Goal: Check status: Check status

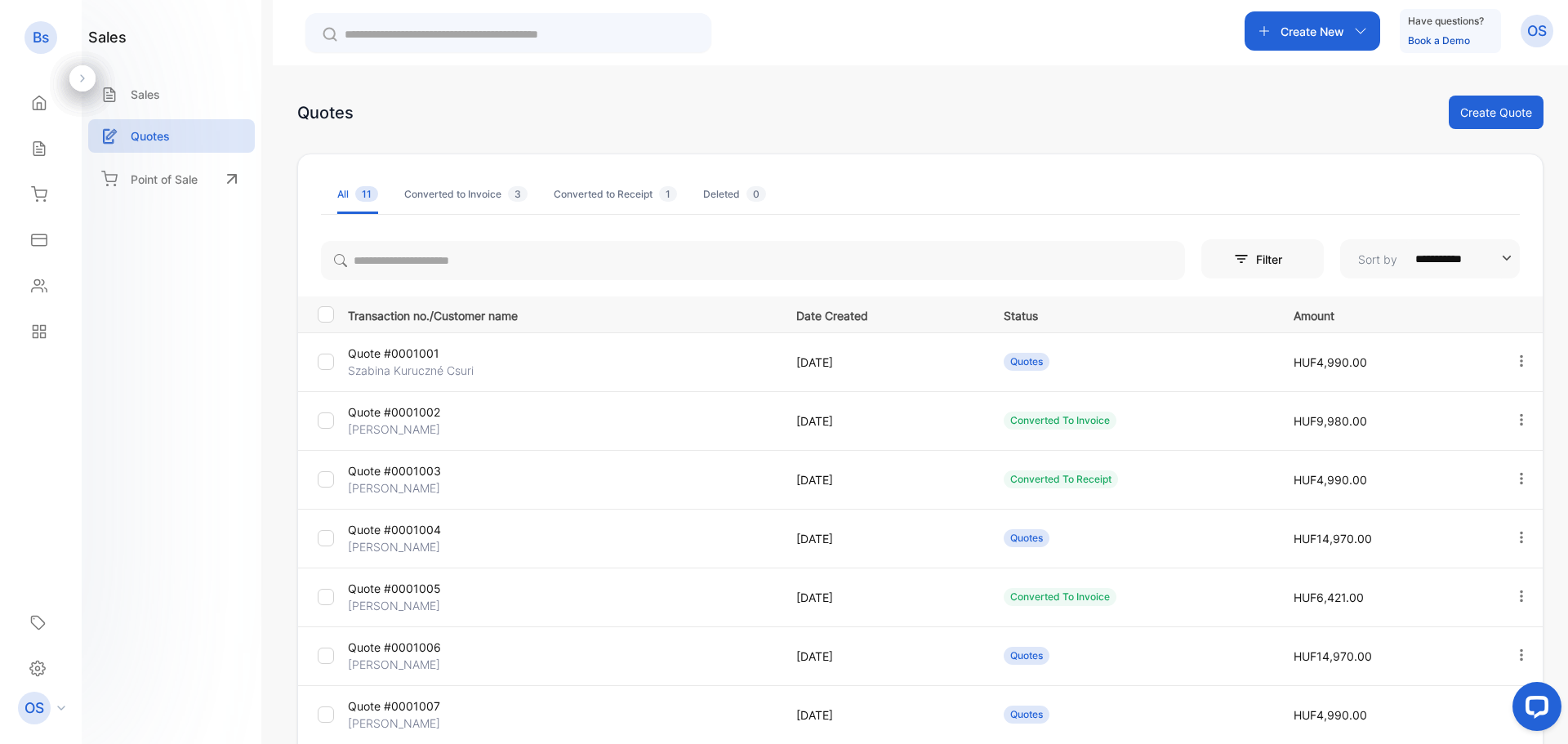
click at [425, 414] on p "Quote #0001002" at bounding box center [418, 411] width 142 height 17
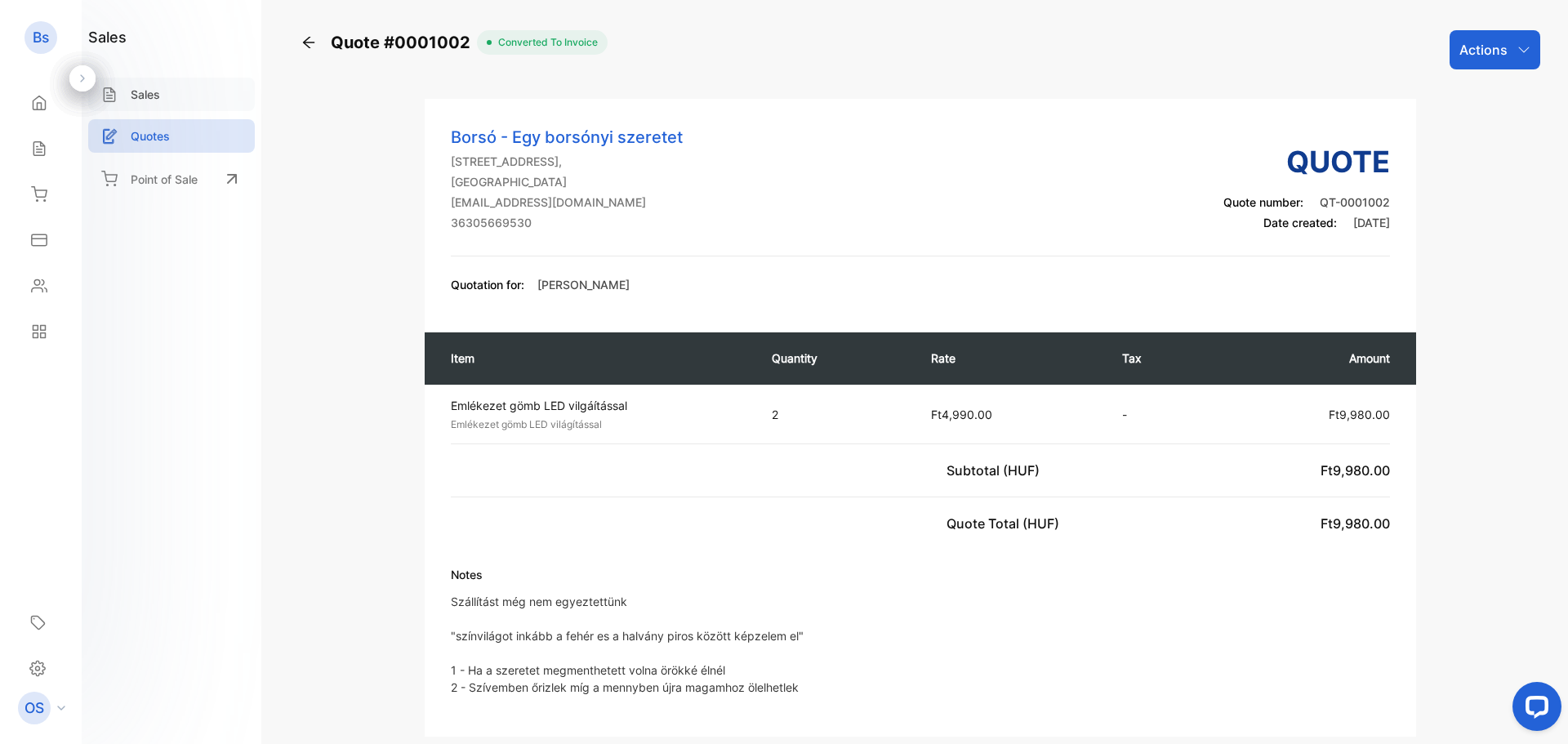
click at [133, 110] on div "Sales" at bounding box center [171, 95] width 166 height 34
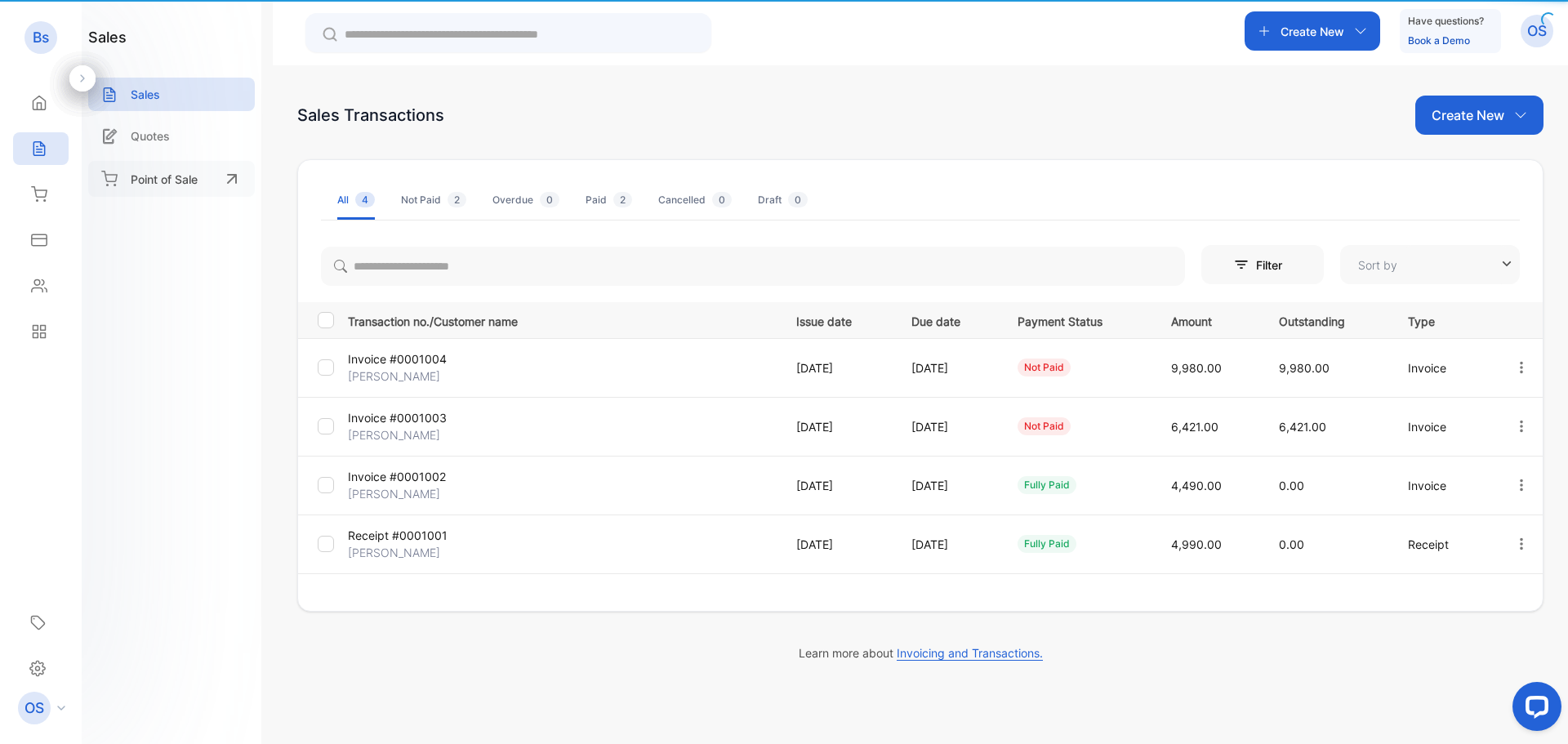
type input "**********"
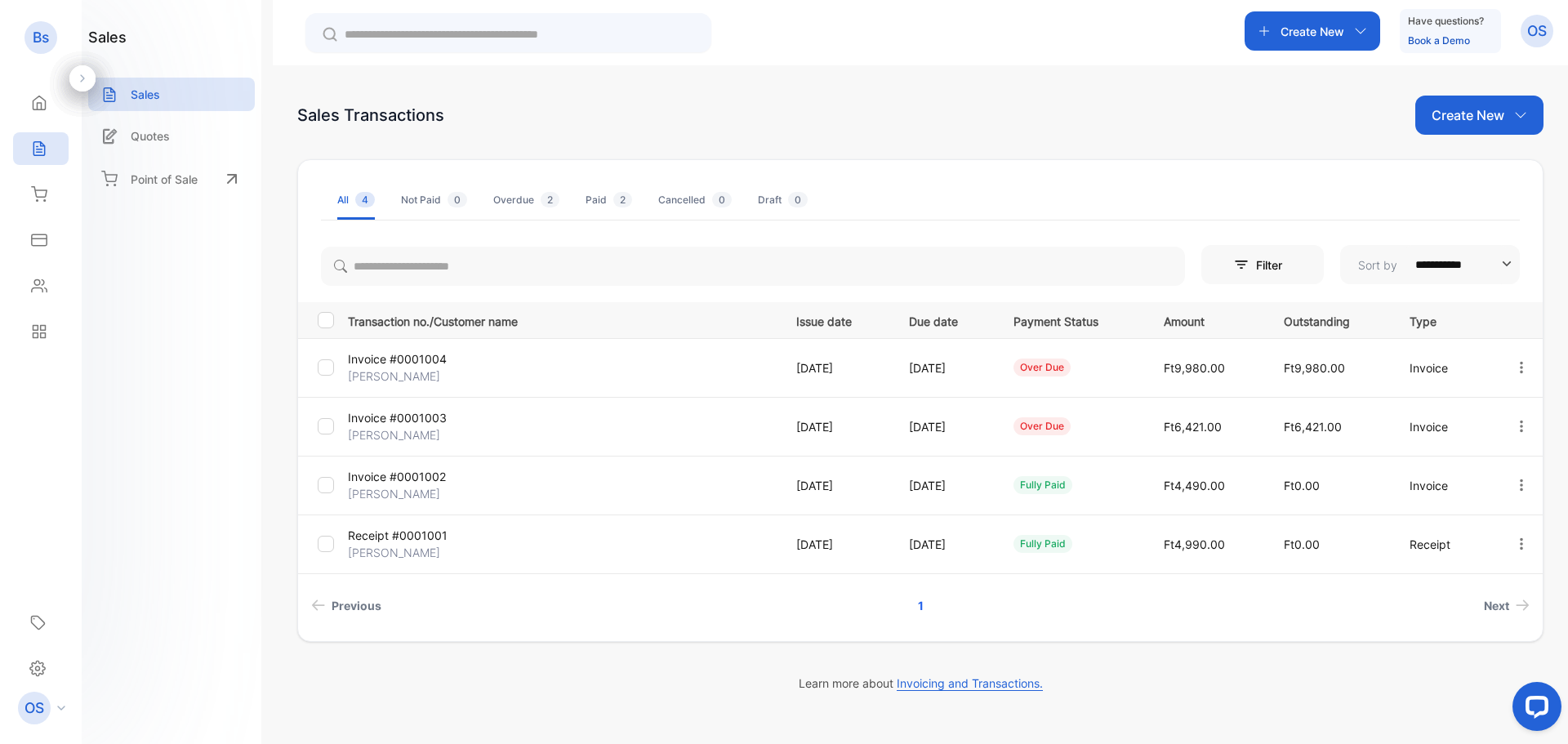
click at [392, 577] on div "Transaction no./Customer name Issue date Due date Payment Status Amount Outstan…" at bounding box center [919, 461] width 1244 height 319
click at [405, 565] on td "Receipt #0001001 [PERSON_NAME]" at bounding box center [559, 544] width 435 height 59
click at [408, 555] on p "[PERSON_NAME]" at bounding box center [418, 552] width 142 height 17
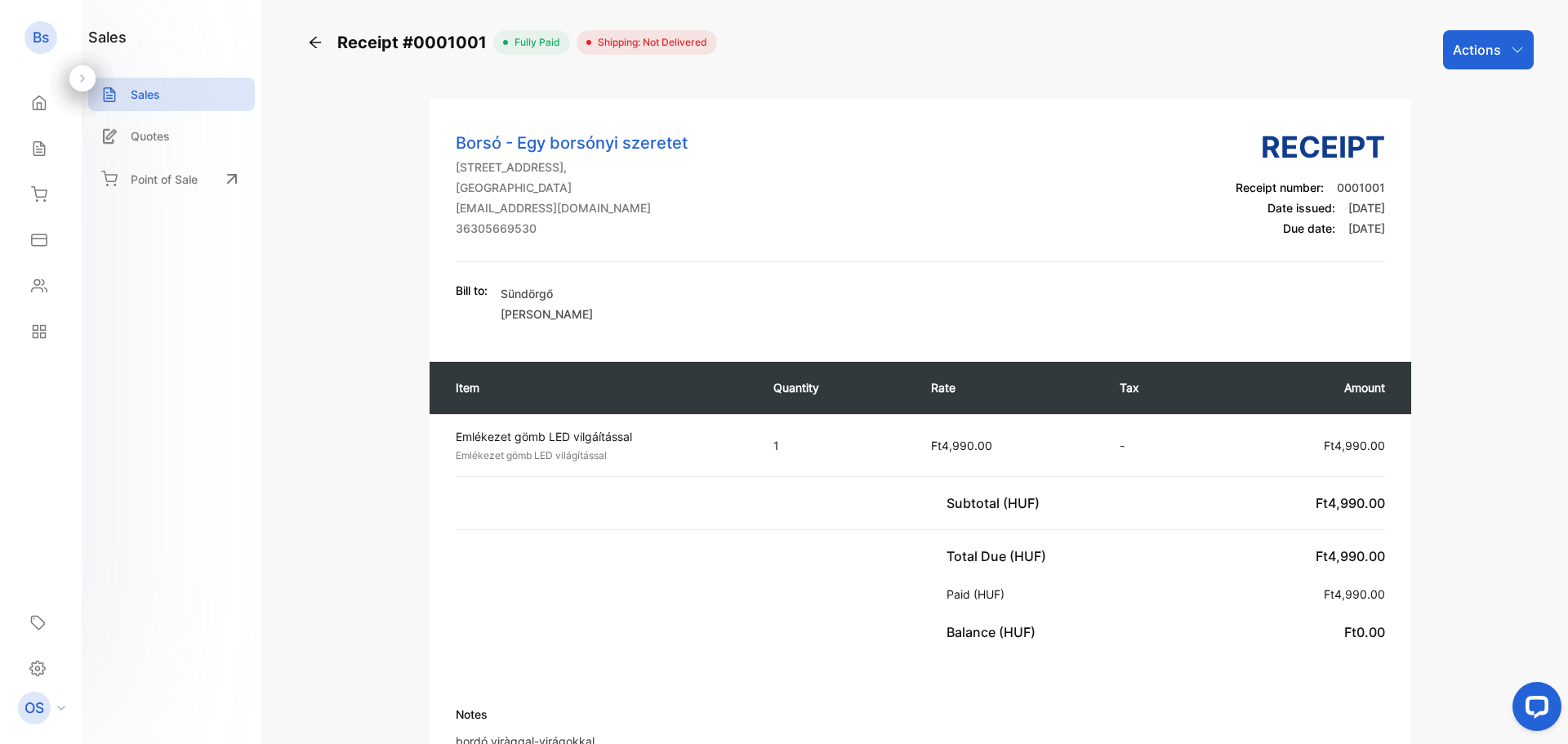
click at [537, 589] on div "Total Due (HUF) Ft4,990.00 Paid (HUF) Ft4,990.00 Balance (HUF) Ft0.00" at bounding box center [919, 594] width 981 height 128
click at [316, 52] on div "Receipt #0001001" at bounding box center [399, 42] width 186 height 25
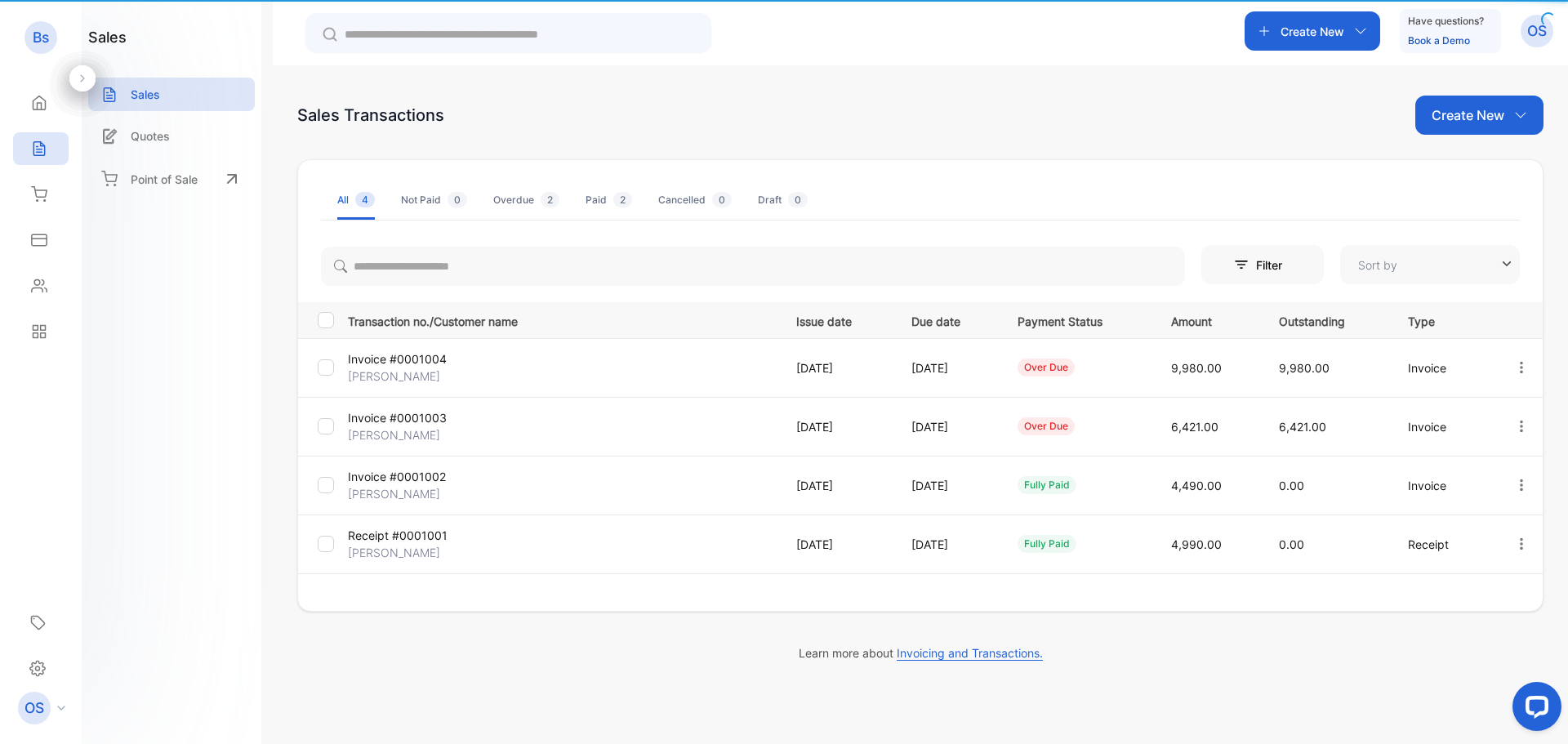
type input "**********"
click at [324, 46] on div at bounding box center [508, 32] width 405 height 39
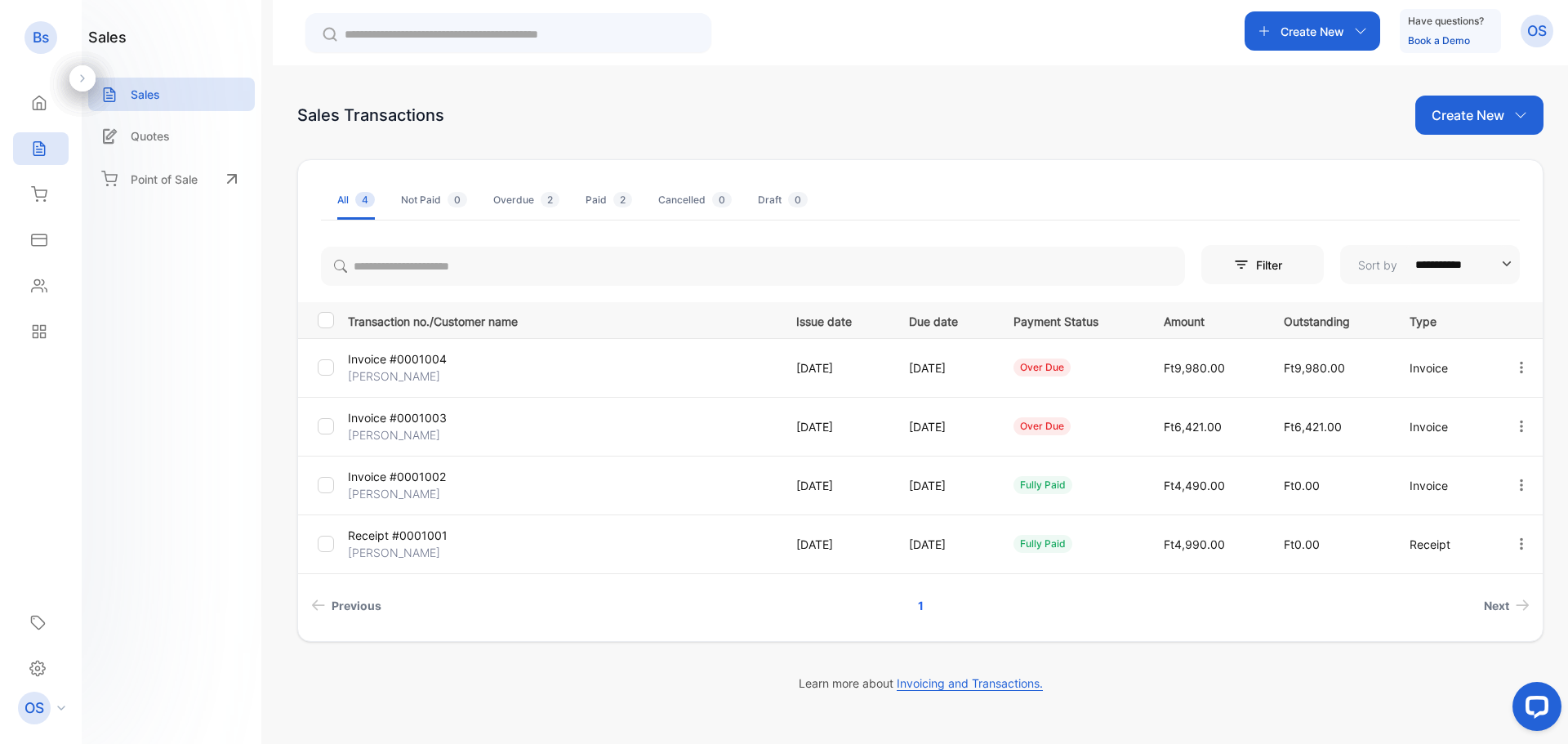
click at [417, 483] on p "Invoice #0001002" at bounding box center [418, 476] width 142 height 17
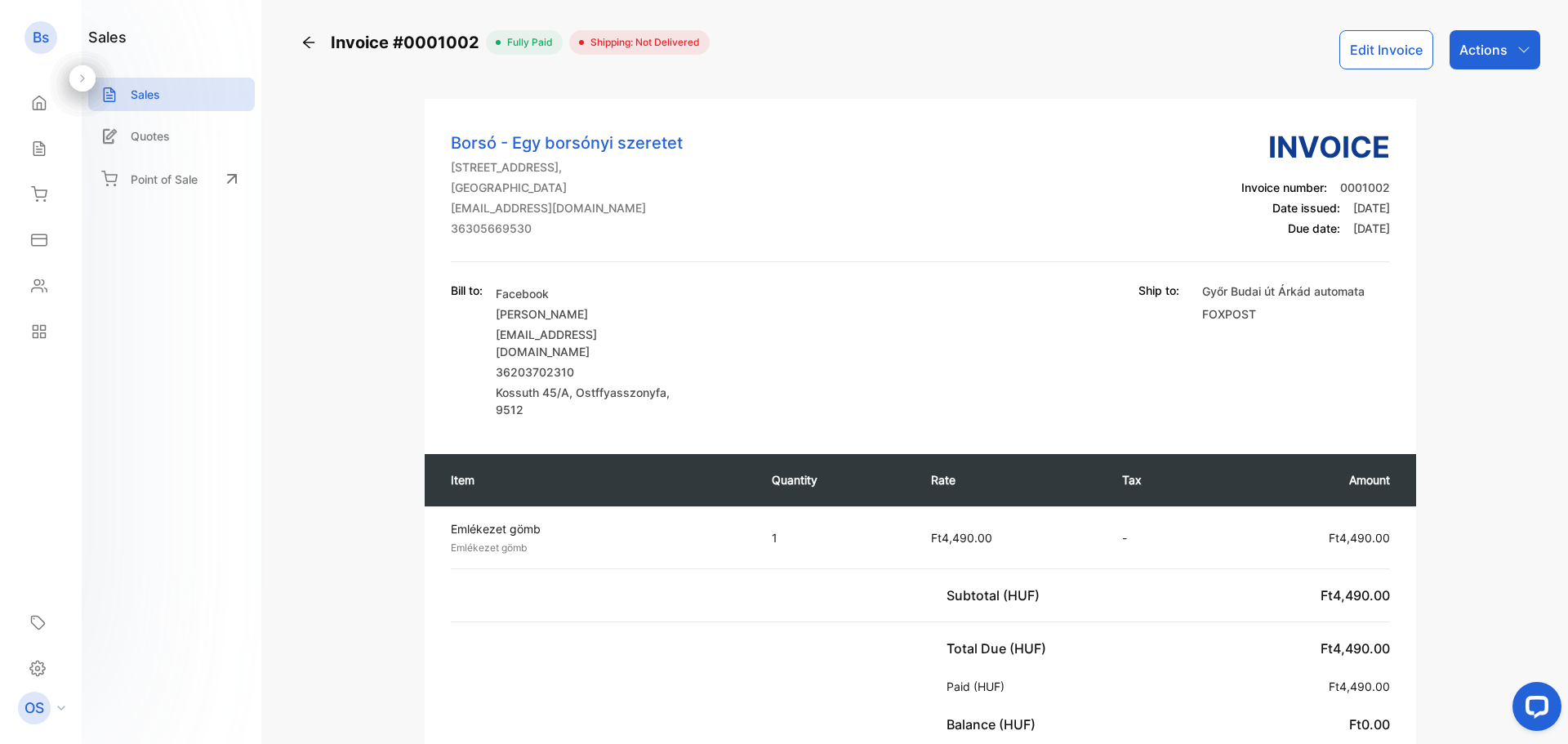
click at [384, 475] on div "Borsó - Egy borsónyi szeretet [STREET_ADDRESS] [EMAIL_ADDRESS][DOMAIN_NAME] 363…" at bounding box center [920, 717] width 1240 height 1237
click at [486, 174] on div "Borsó - Egy borsónyi szeretet [STREET_ADDRESS] [EMAIL_ADDRESS][DOMAIN_NAME] 363…" at bounding box center [567, 183] width 232 height 107
click at [674, 541] on p "Emlékezet gömb" at bounding box center [597, 548] width 292 height 15
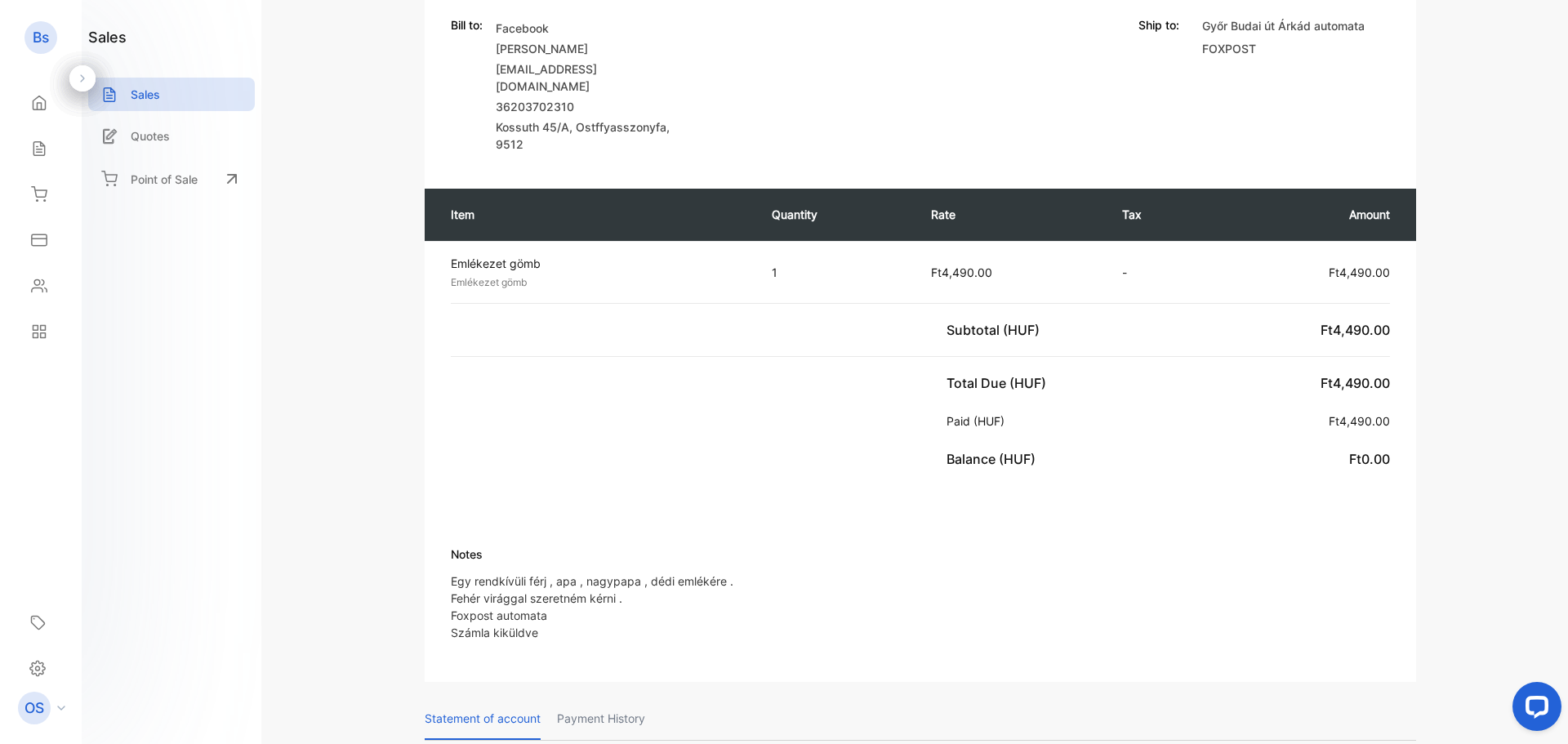
scroll to position [572, 0]
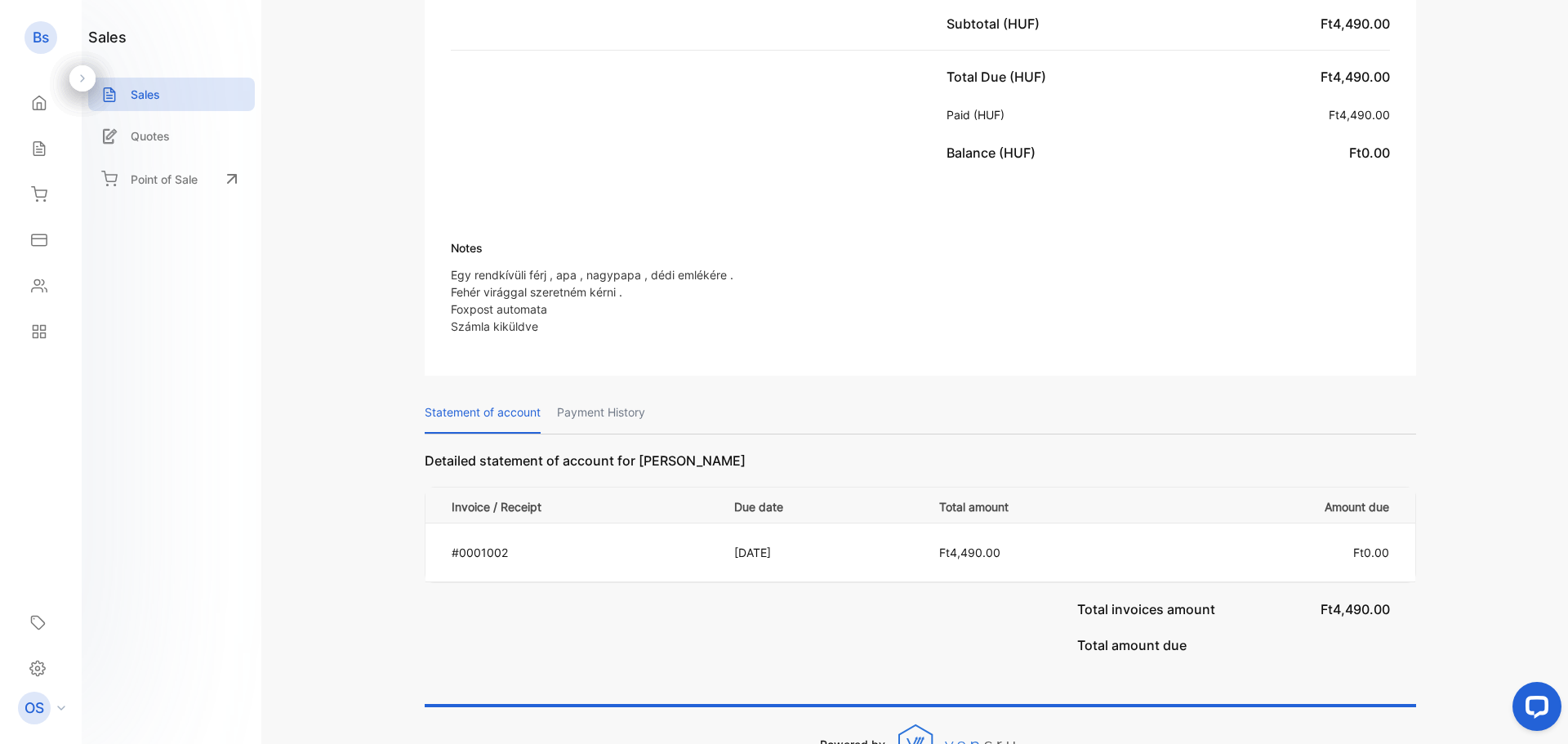
click at [542, 318] on div "Notes Egy rendkívüli férj , apa , nagypapa , dédi emlékére . Fehér virággal sze…" at bounding box center [920, 294] width 939 height 111
click at [537, 325] on div "Notes Egy rendkívüli férj , apa , nagypapa , dédi emlékére . Fehér virággal sze…" at bounding box center [920, 294] width 939 height 111
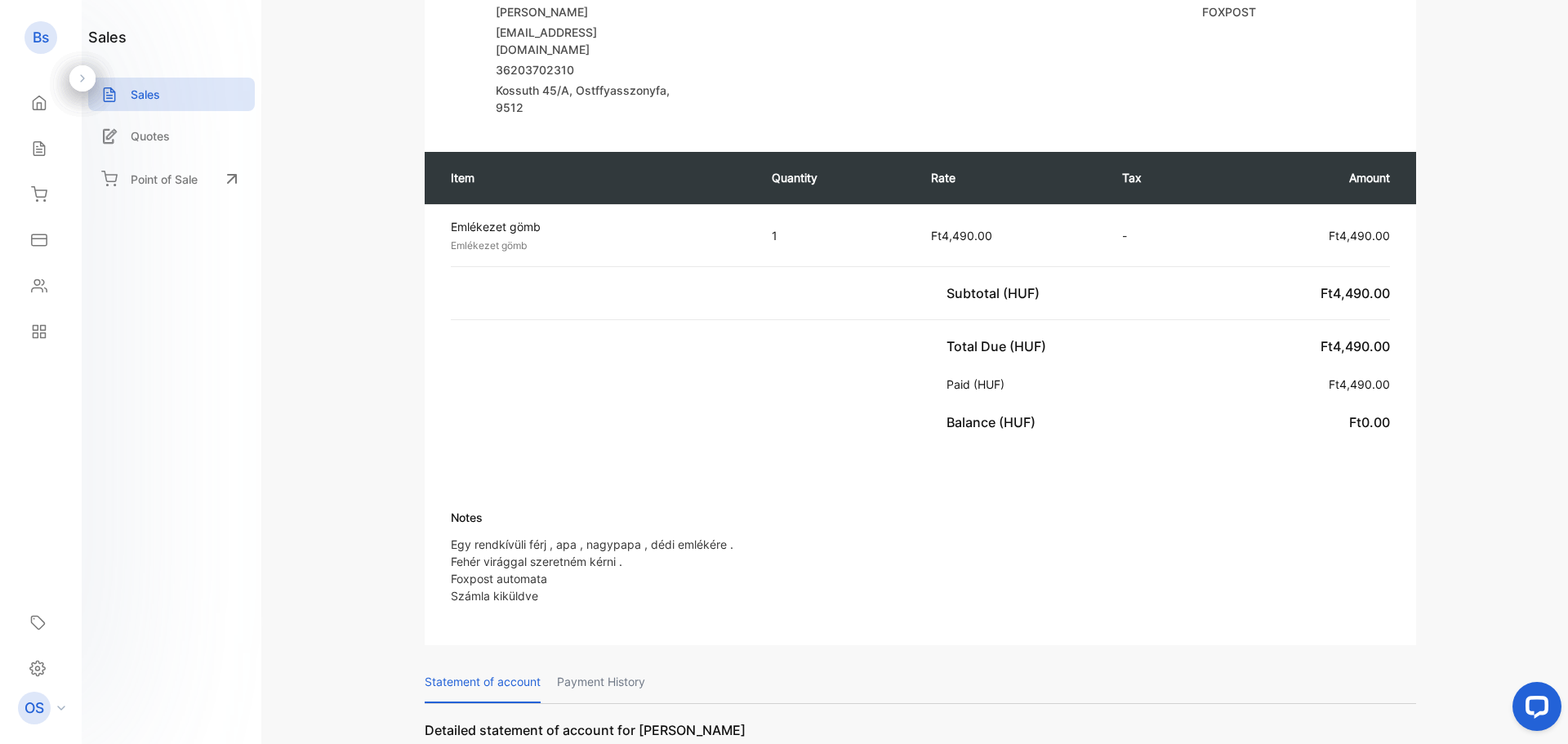
scroll to position [256, 0]
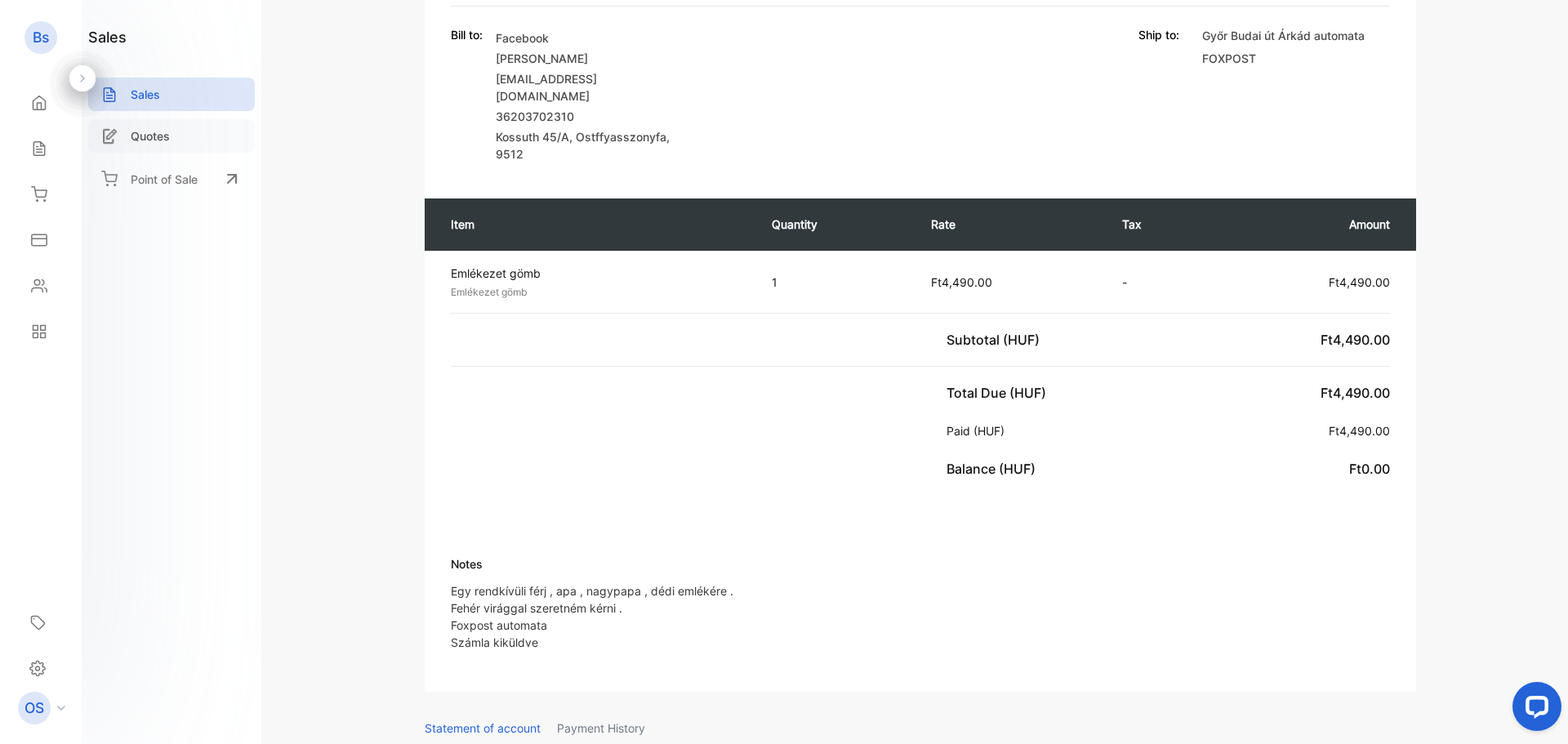
click at [153, 141] on p "Quotes" at bounding box center [149, 135] width 39 height 17
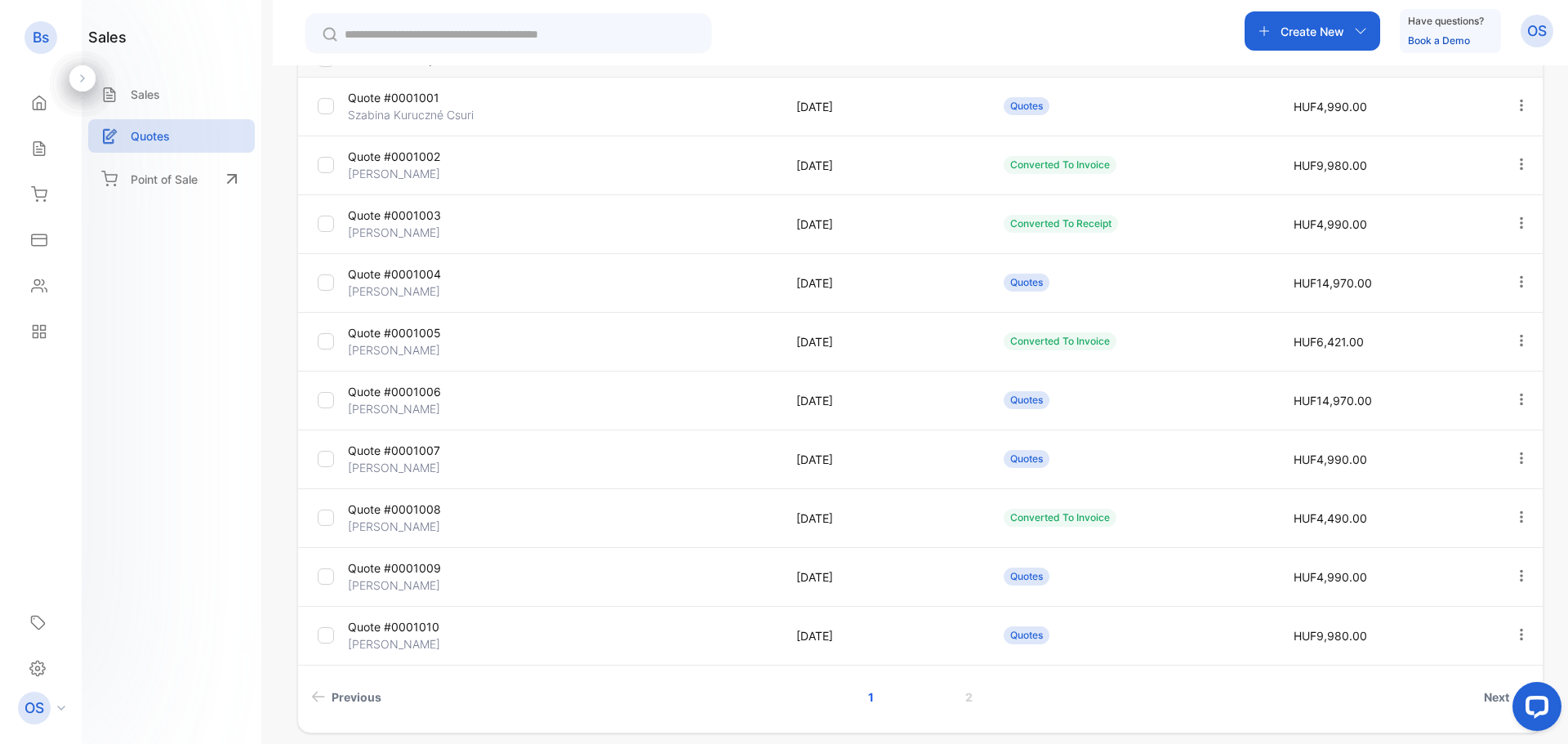
click at [417, 177] on p "[PERSON_NAME]" at bounding box center [418, 173] width 142 height 17
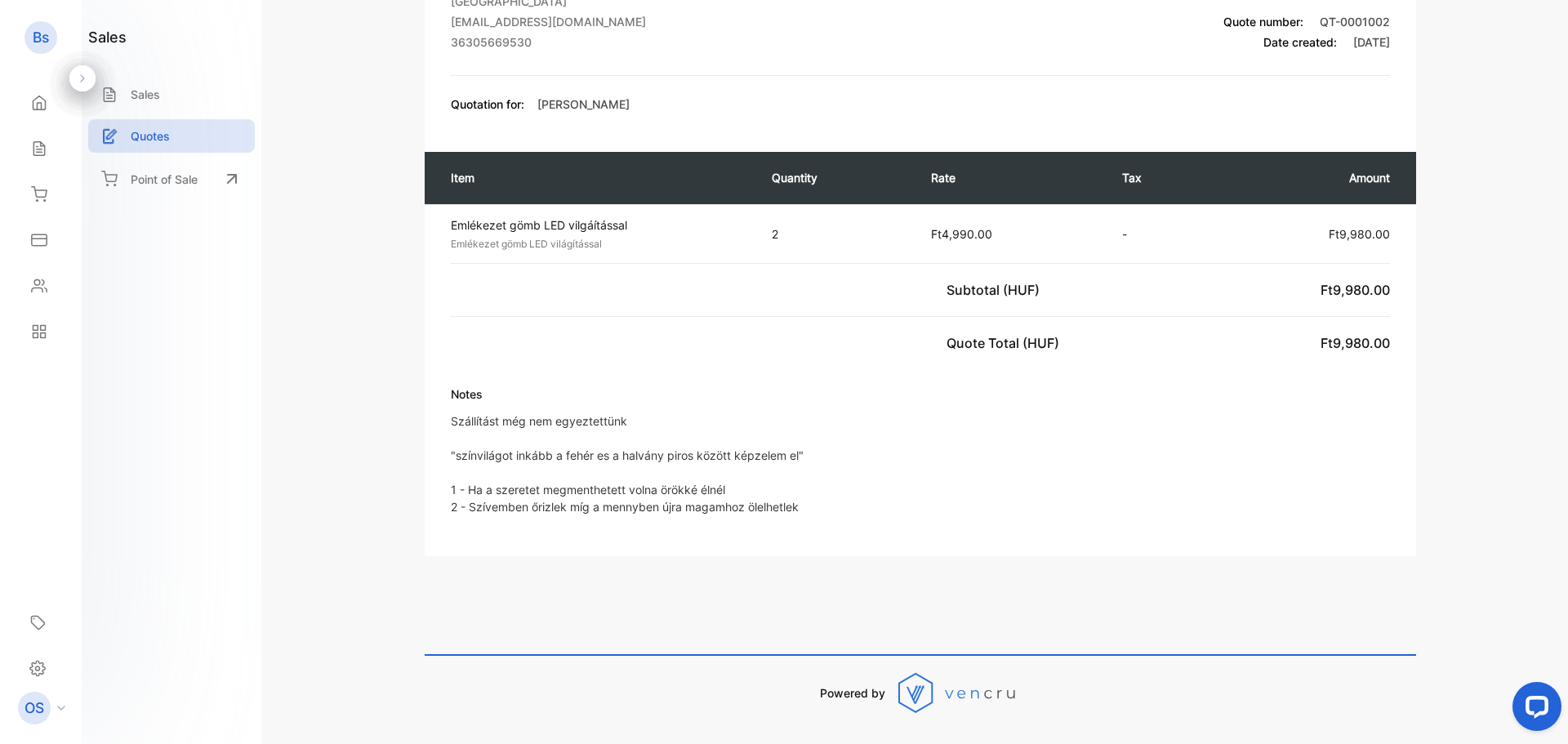
scroll to position [156, 0]
